Goal: Answer question/provide support: Answer question/provide support

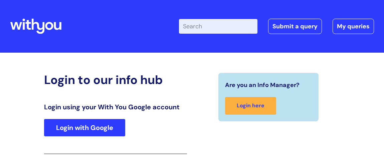
scroll to position [110, 0]
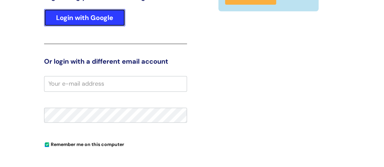
click at [96, 18] on link "Login with Google" at bounding box center [84, 17] width 81 height 17
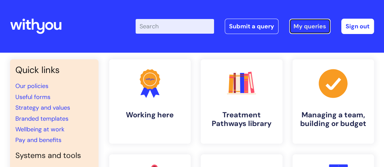
click at [300, 26] on link "My queries" at bounding box center [309, 26] width 41 height 15
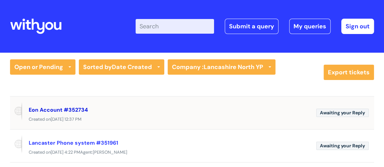
click at [72, 109] on link "Eon Account #352734" at bounding box center [58, 110] width 59 height 7
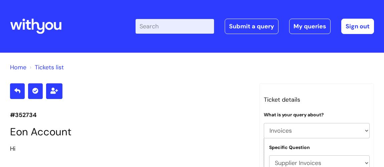
select select "Invoices"
select select "Supplier Invoices"
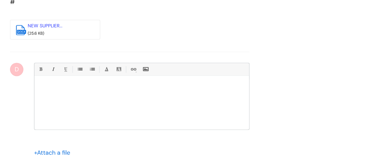
click at [61, 149] on input "file" at bounding box center [50, 152] width 33 height 8
click at [53, 148] on input "file" at bounding box center [50, 152] width 33 height 8
click at [136, 94] on div at bounding box center [141, 105] width 215 height 50
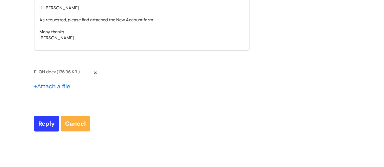
scroll to position [564, 0]
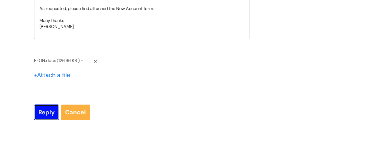
click at [52, 108] on input "Reply" at bounding box center [46, 112] width 25 height 15
type input "Please Wait..."
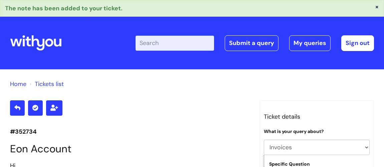
select select "Invoices"
select select "Supplier Invoices"
click at [302, 45] on link "My queries" at bounding box center [309, 42] width 41 height 15
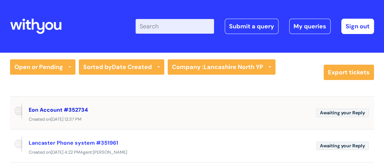
click at [45, 110] on link "Eon Account #352734" at bounding box center [58, 110] width 59 height 7
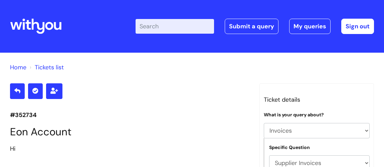
select select "Invoices"
select select "Supplier Invoices"
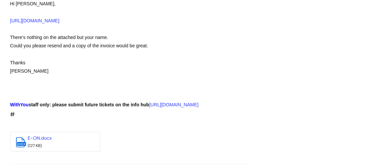
scroll to position [852, 0]
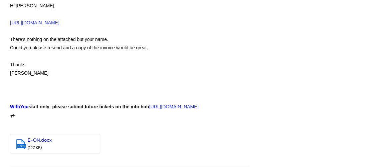
click at [30, 143] on link "E-ON.docx" at bounding box center [40, 140] width 24 height 6
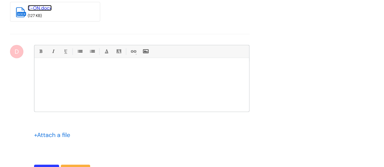
scroll to position [1004, 0]
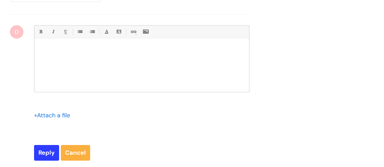
click at [57, 119] on input "file" at bounding box center [50, 115] width 33 height 8
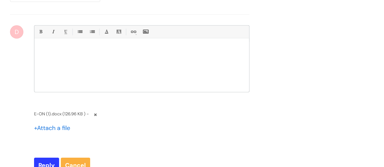
click at [60, 131] on input "file" at bounding box center [50, 128] width 33 height 8
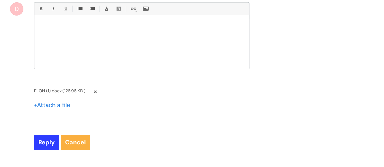
scroll to position [1034, 0]
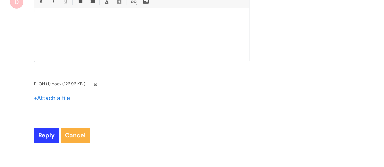
click at [54, 101] on input "file" at bounding box center [50, 98] width 33 height 8
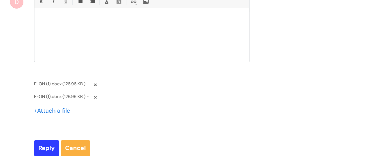
click at [96, 99] on link at bounding box center [96, 97] width 4 height 12
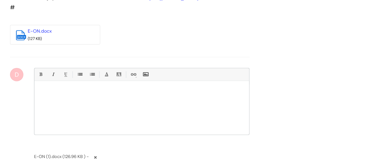
scroll to position [974, 0]
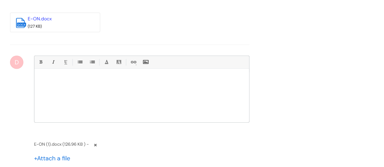
click at [92, 83] on p at bounding box center [141, 81] width 205 height 6
click at [66, 84] on p "Lol I think I aqttached my template" at bounding box center [141, 81] width 205 height 6
click at [125, 87] on div "Lol I think I attached my template" at bounding box center [141, 97] width 215 height 50
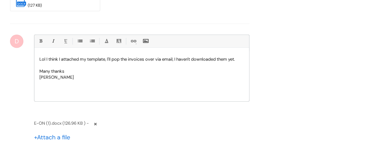
scroll to position [1004, 0]
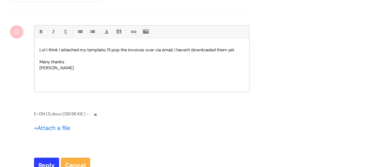
click at [95, 118] on link at bounding box center [96, 115] width 4 height 12
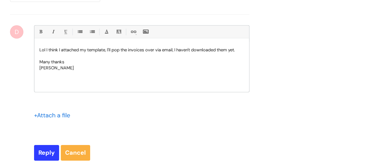
click at [58, 118] on input "file" at bounding box center [50, 115] width 33 height 8
click at [51, 118] on input "file" at bounding box center [50, 115] width 33 height 8
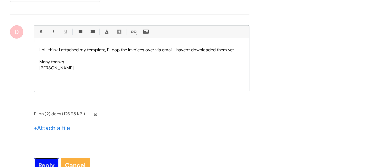
click at [46, 164] on input "Reply" at bounding box center [46, 165] width 25 height 15
type input "Please Wait..."
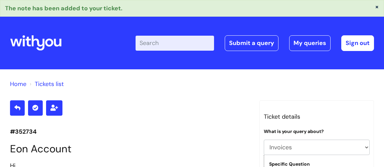
select select "Invoices"
select select "Supplier Invoices"
click at [360, 47] on link "Sign out" at bounding box center [357, 42] width 33 height 15
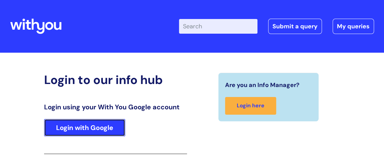
click at [99, 127] on link "Login with Google" at bounding box center [84, 127] width 81 height 17
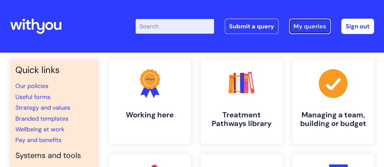
click at [306, 27] on link "My queries" at bounding box center [309, 26] width 41 height 15
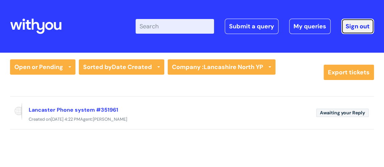
click at [361, 25] on link "Sign out" at bounding box center [357, 26] width 33 height 15
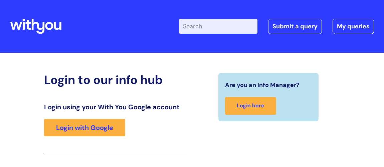
scroll to position [110, 0]
